Goal: Task Accomplishment & Management: Complete application form

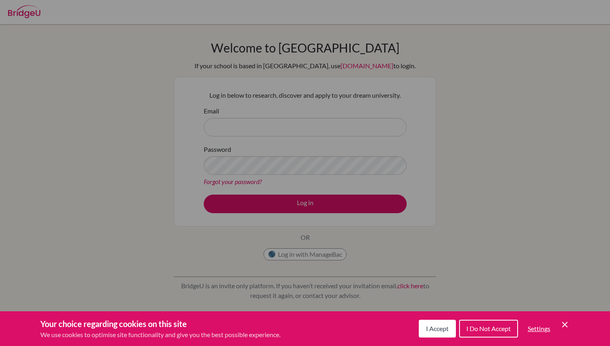
click at [379, 236] on div "Cookie Preferences" at bounding box center [305, 173] width 610 height 346
click at [448, 327] on button "I Accept" at bounding box center [437, 328] width 37 height 18
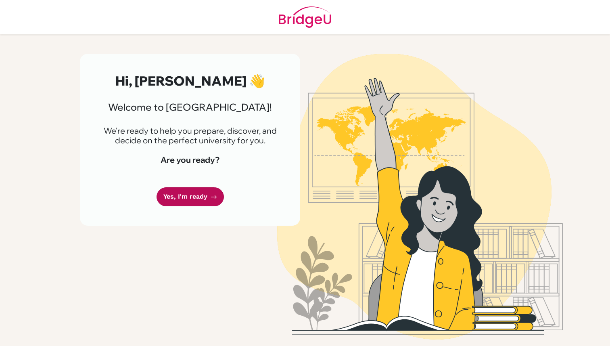
click at [201, 194] on link "Yes, I'm ready" at bounding box center [189, 196] width 67 height 19
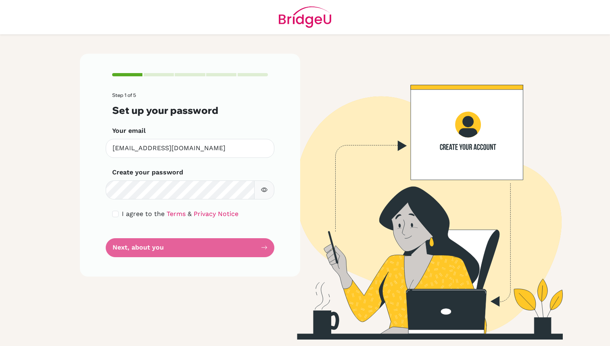
click at [259, 189] on button "button" at bounding box center [264, 189] width 20 height 19
click at [118, 212] on input "checkbox" at bounding box center [115, 214] width 6 height 6
checkbox input "true"
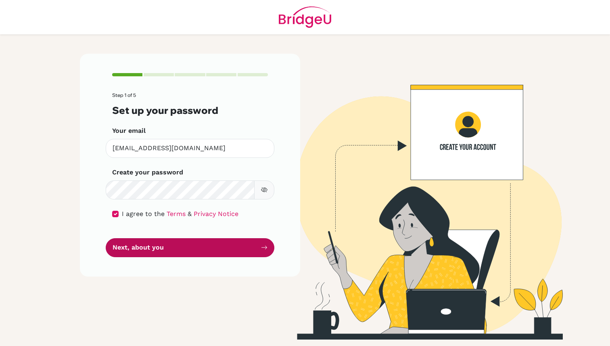
click at [229, 244] on button "Next, about you" at bounding box center [190, 247] width 169 height 19
